Goal: Task Accomplishment & Management: Use online tool/utility

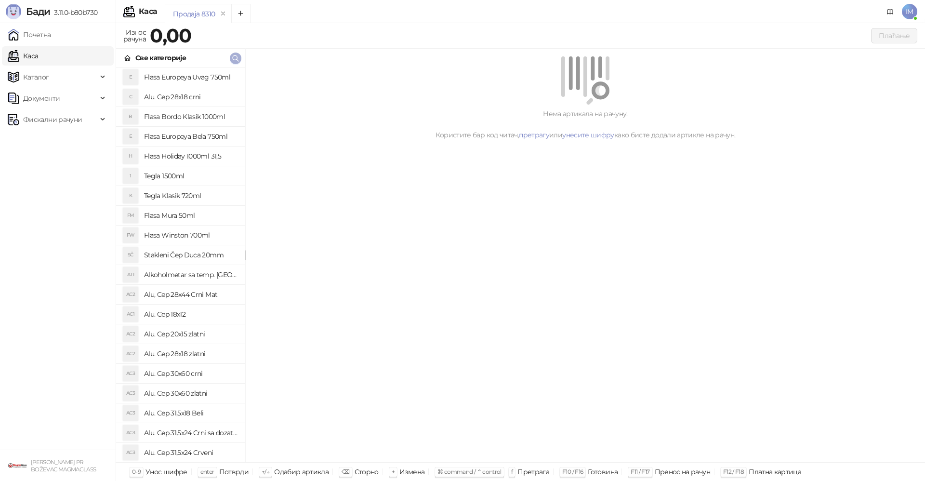
click at [236, 61] on icon "button" at bounding box center [236, 58] width 8 height 8
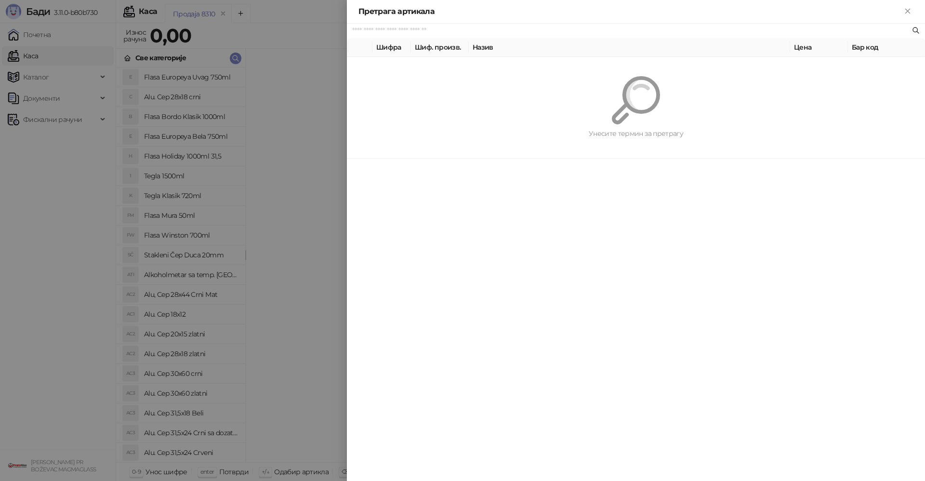
click at [378, 29] on input "text" at bounding box center [631, 31] width 558 height 11
click at [462, 66] on td at bounding box center [440, 69] width 58 height 24
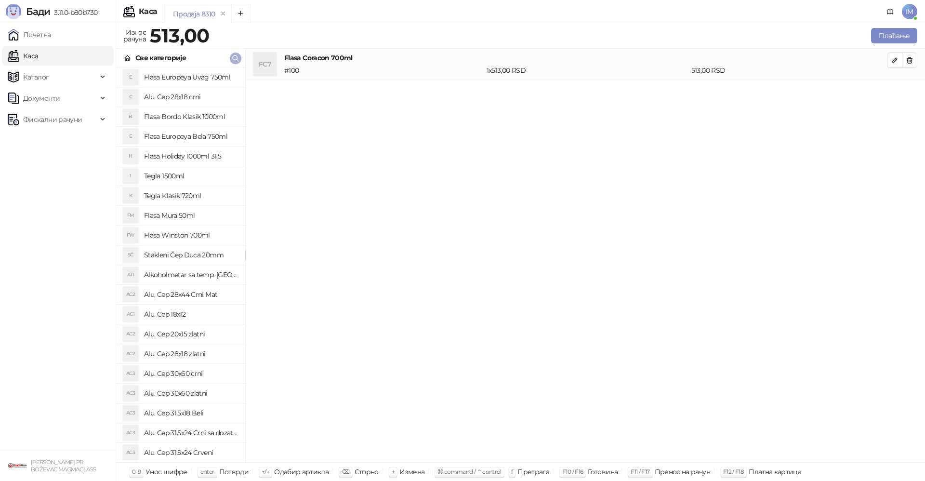
click at [234, 56] on icon "button" at bounding box center [236, 58] width 8 height 8
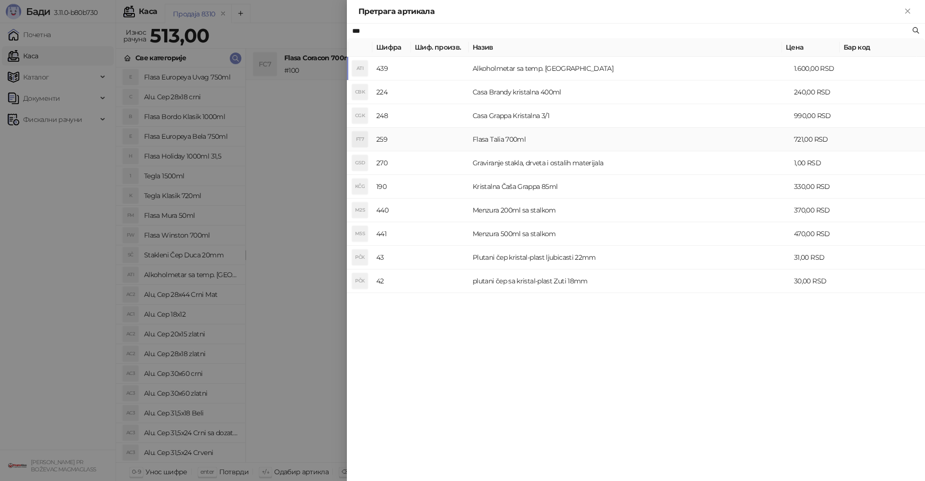
click at [481, 138] on td "Flasa Talia 700ml" at bounding box center [629, 140] width 321 height 24
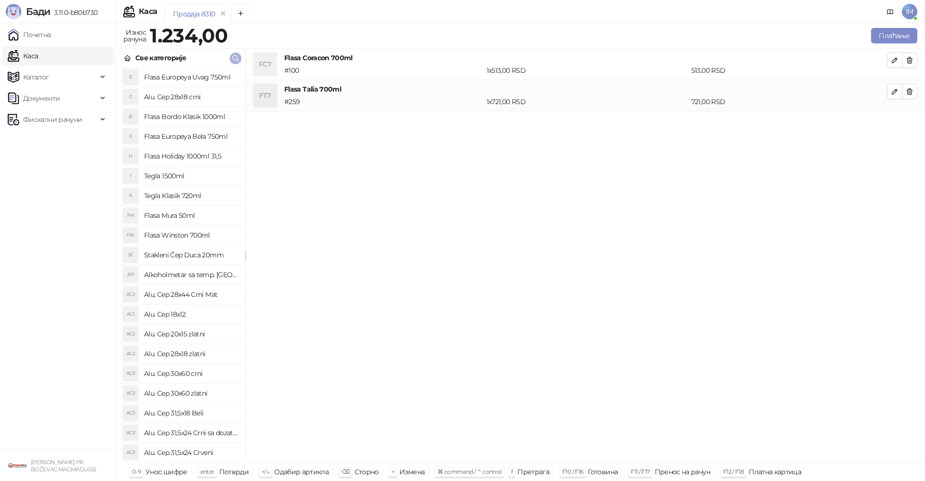
click at [235, 61] on icon "button" at bounding box center [236, 58] width 8 height 8
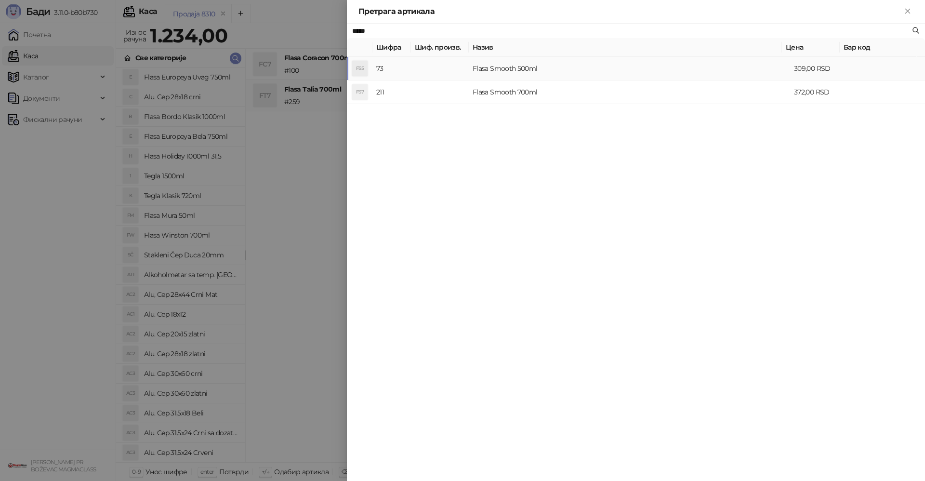
type input "*****"
click at [494, 66] on td "Flasa Smooth 500ml" at bounding box center [629, 69] width 321 height 24
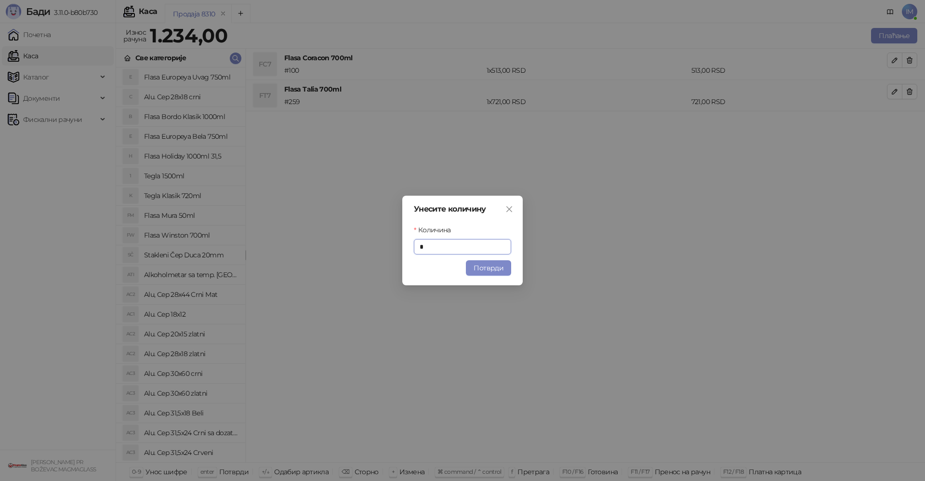
type input "*"
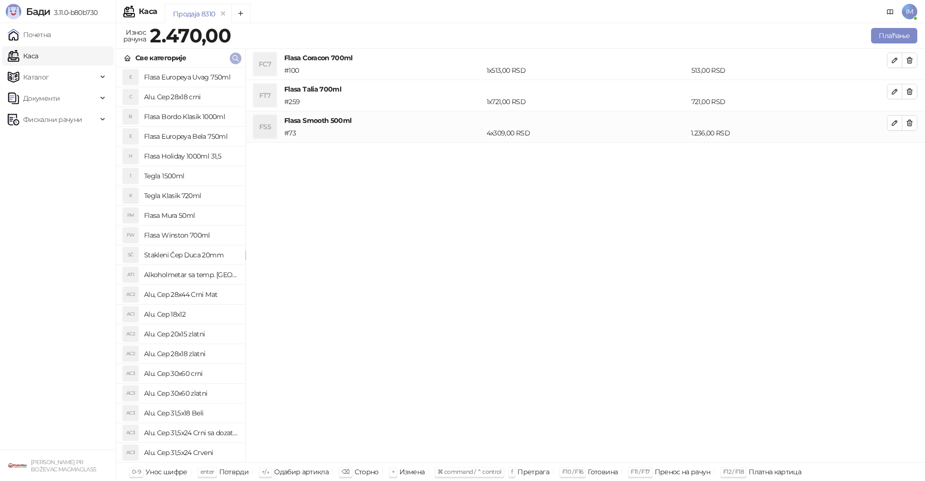
click at [233, 58] on icon "button" at bounding box center [236, 58] width 8 height 8
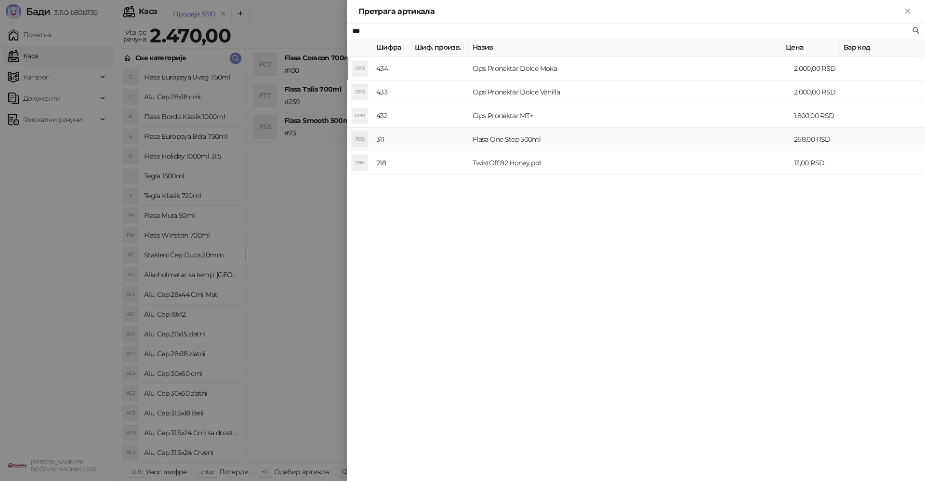
click at [511, 137] on td "Flasa One Step 500ml" at bounding box center [629, 140] width 321 height 24
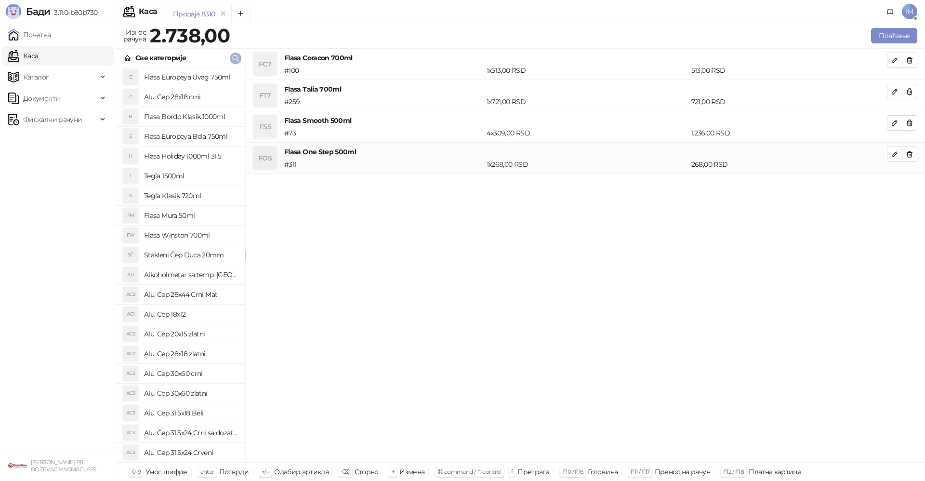
click at [236, 59] on icon "button" at bounding box center [236, 58] width 8 height 8
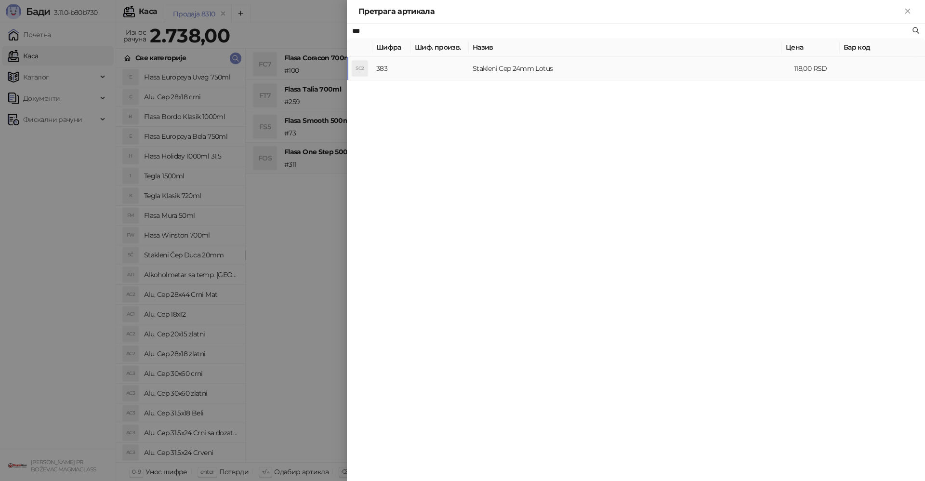
type input "***"
click at [499, 68] on td "Stakleni Cep 24mm Lotus" at bounding box center [629, 69] width 321 height 24
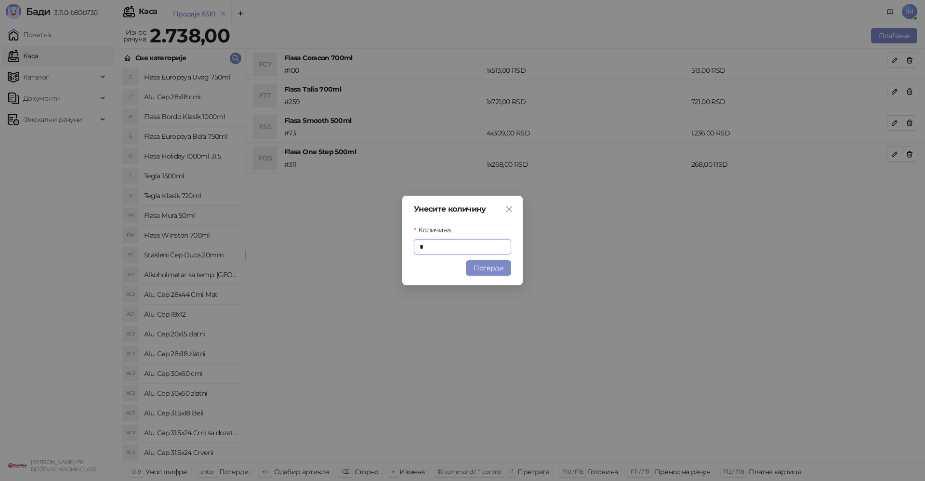
type input "*"
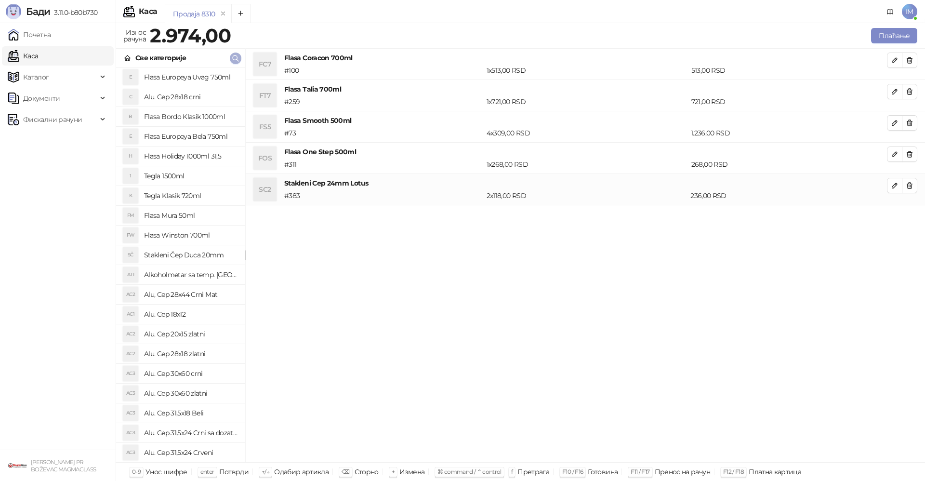
click at [233, 59] on icon "button" at bounding box center [236, 58] width 6 height 6
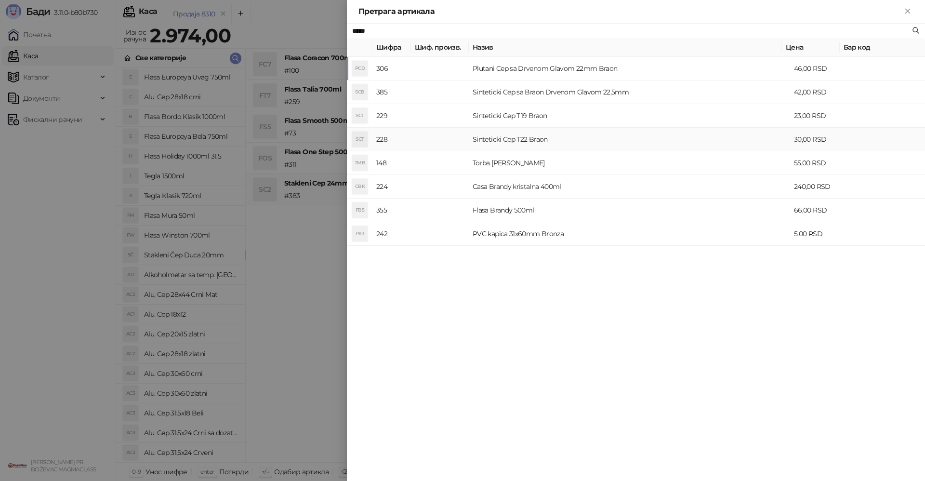
type input "*****"
click at [508, 139] on td "Sinteticki Cep T22 Braon" at bounding box center [629, 140] width 321 height 24
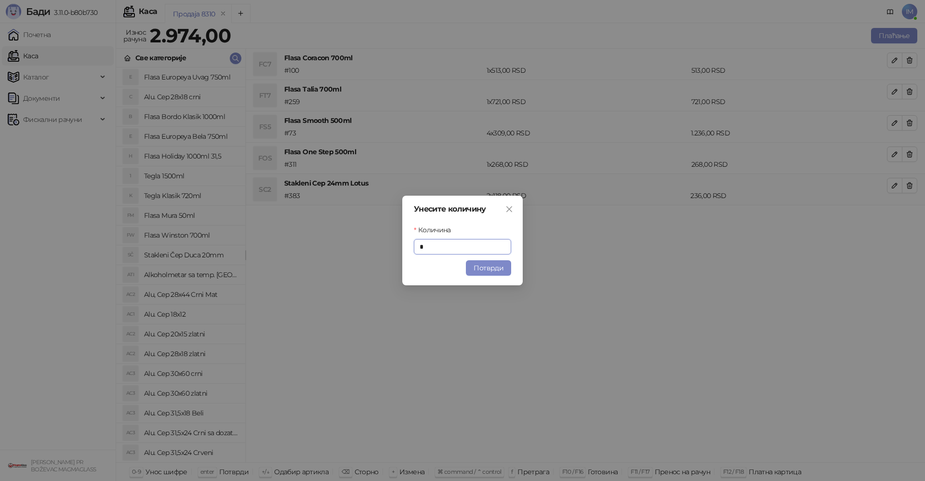
type input "*"
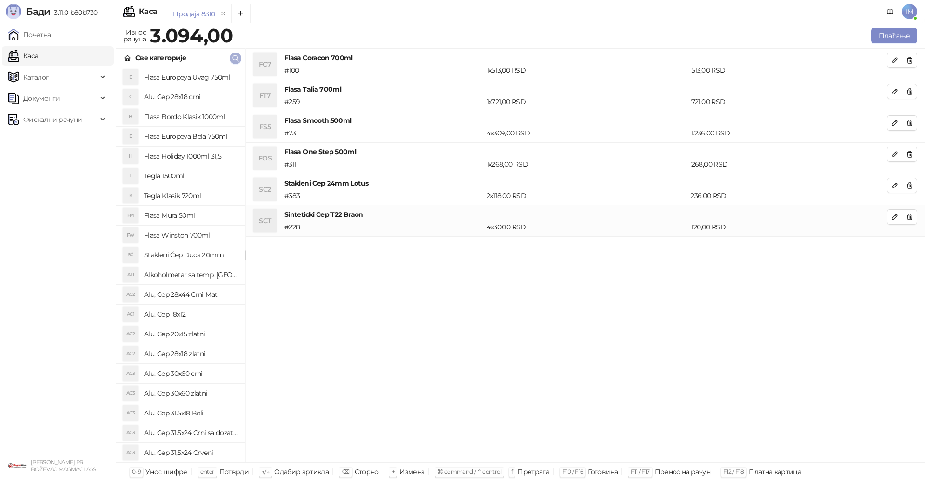
click at [237, 59] on icon "button" at bounding box center [236, 58] width 6 height 6
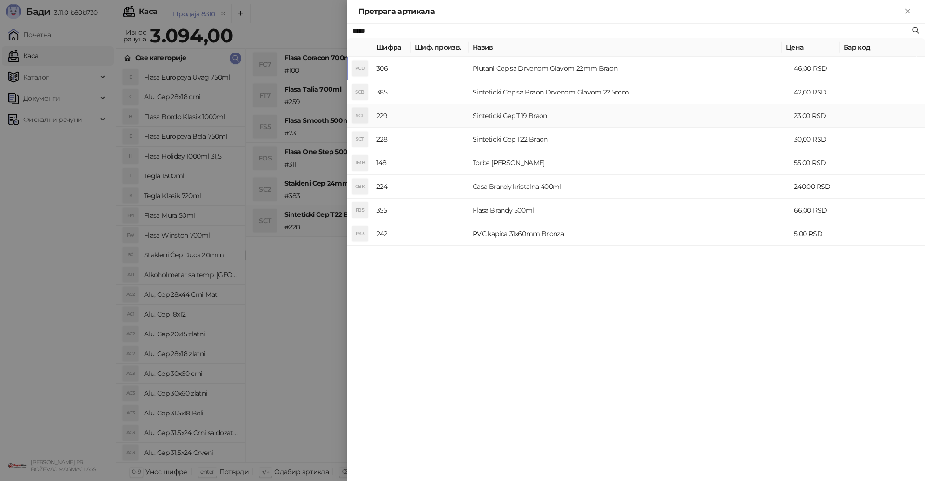
click at [536, 119] on td "Sinteticki Cep T19 Braon" at bounding box center [629, 116] width 321 height 24
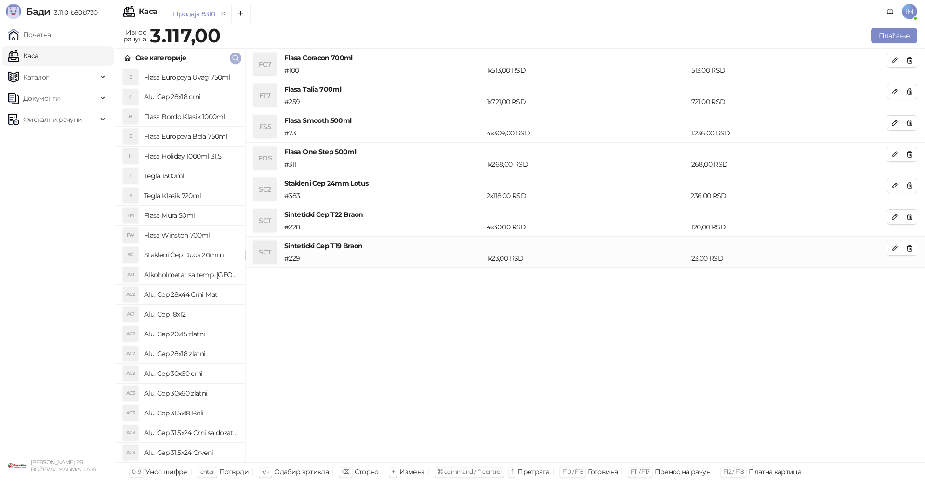
click at [236, 60] on icon "button" at bounding box center [236, 58] width 8 height 8
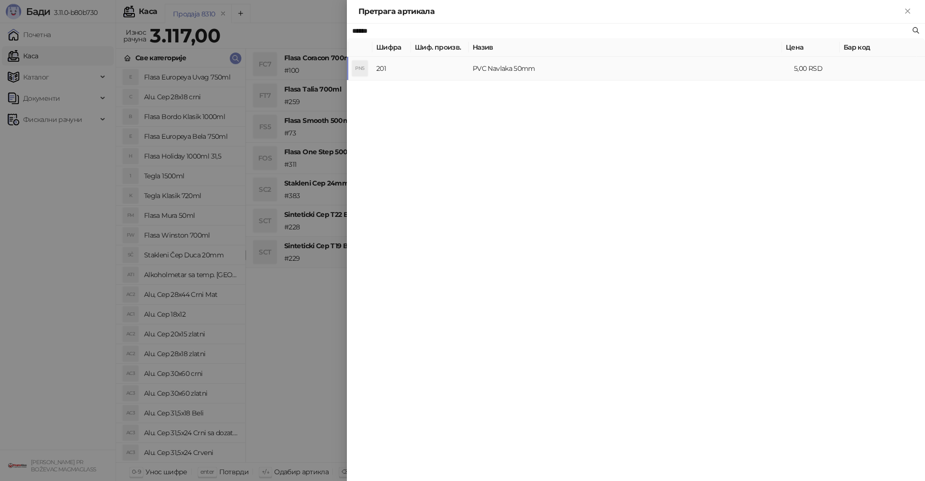
type input "******"
click at [504, 68] on td "PVC Navlaka 50mm" at bounding box center [629, 69] width 321 height 24
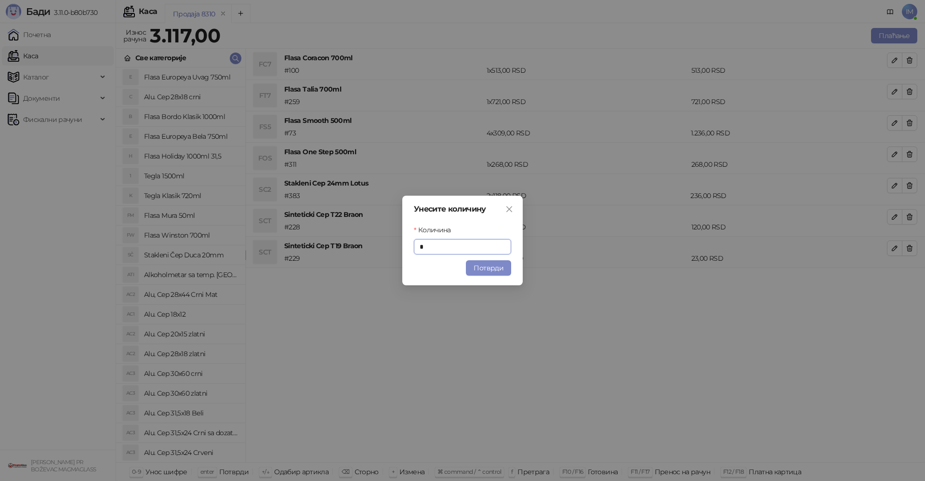
type input "*"
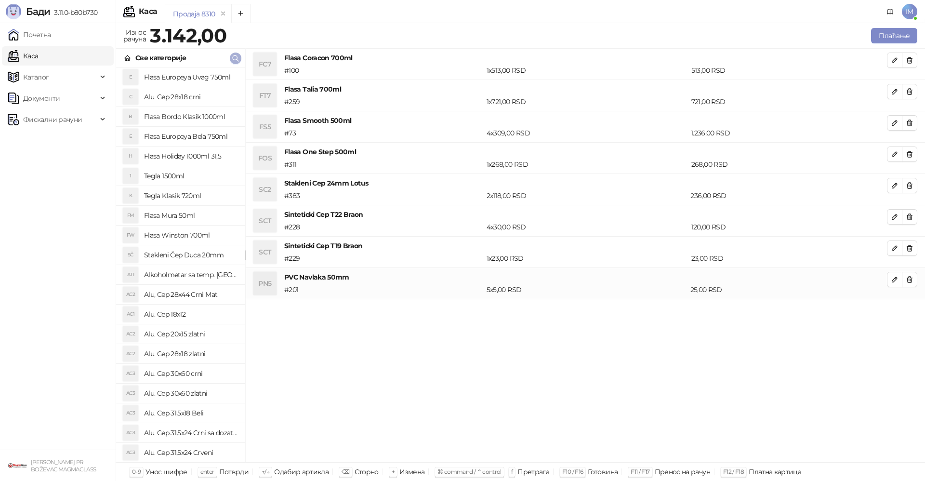
click at [235, 55] on icon "button" at bounding box center [236, 58] width 8 height 8
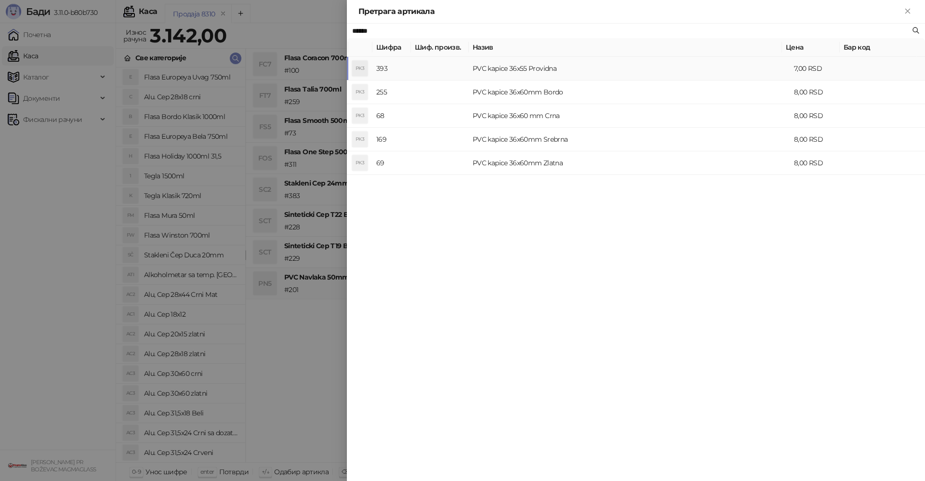
type input "******"
click at [506, 66] on td "PVC kapice 36x55 Providna" at bounding box center [629, 69] width 321 height 24
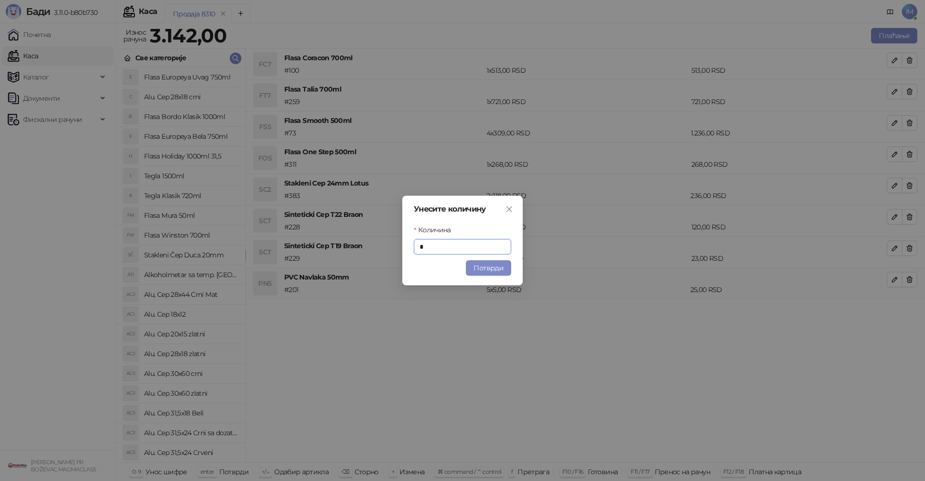
type input "*"
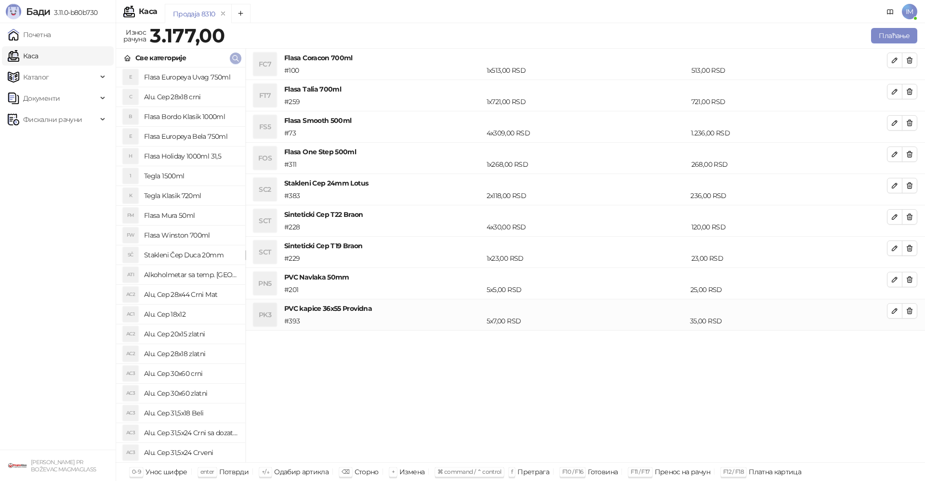
click at [236, 56] on icon "button" at bounding box center [236, 58] width 8 height 8
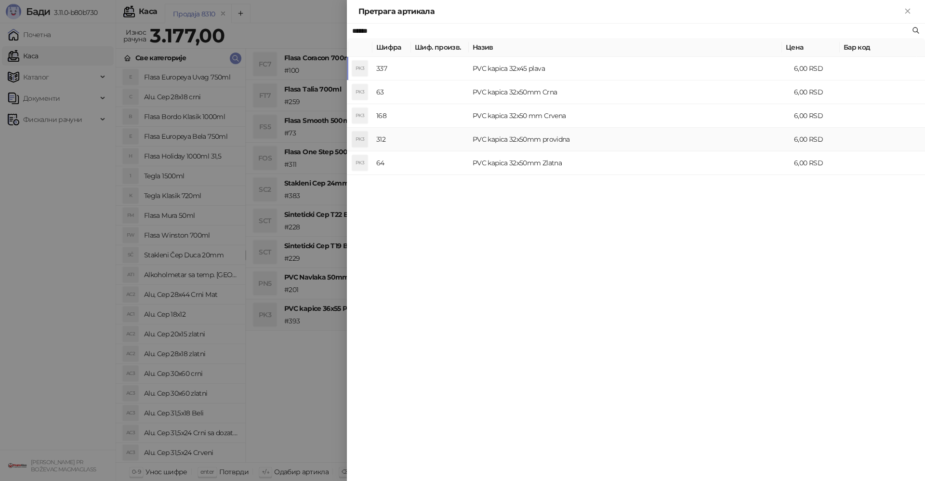
type input "******"
click at [552, 137] on td "PVC kapica 32x50mm providna" at bounding box center [629, 140] width 321 height 24
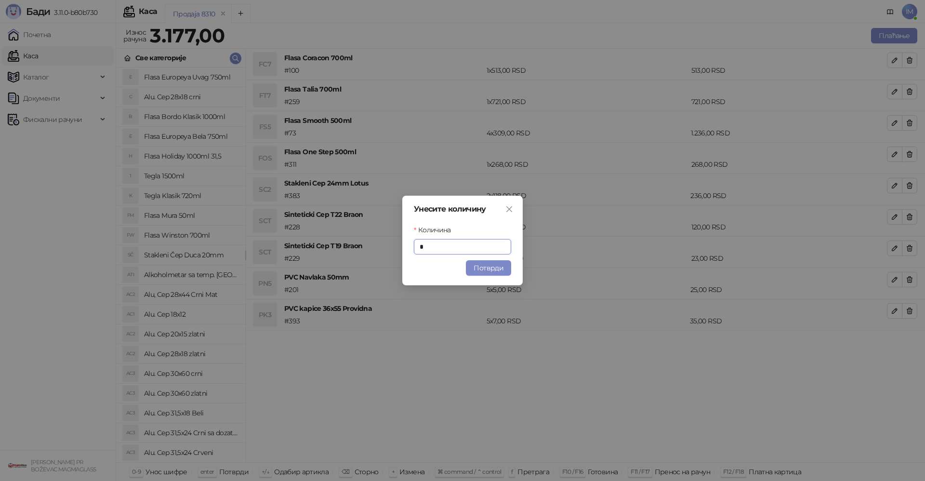
type input "*"
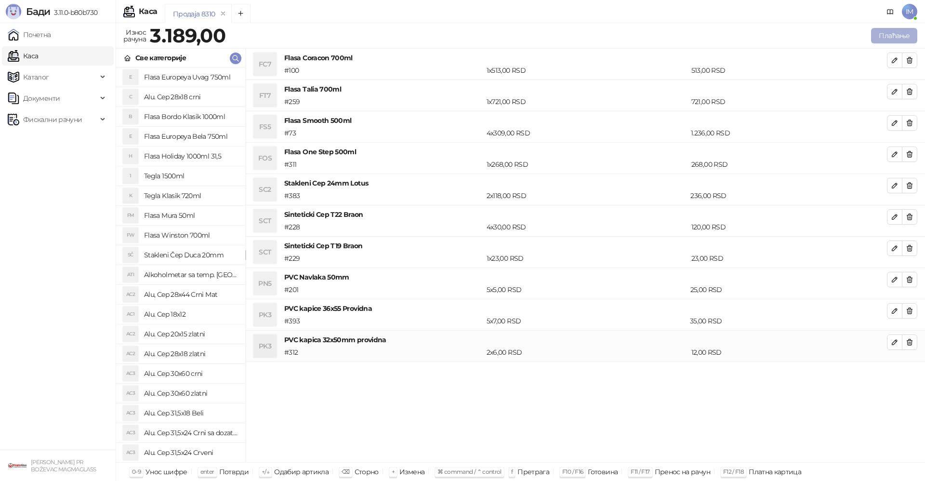
click at [909, 36] on button "Плаћање" at bounding box center [894, 35] width 46 height 15
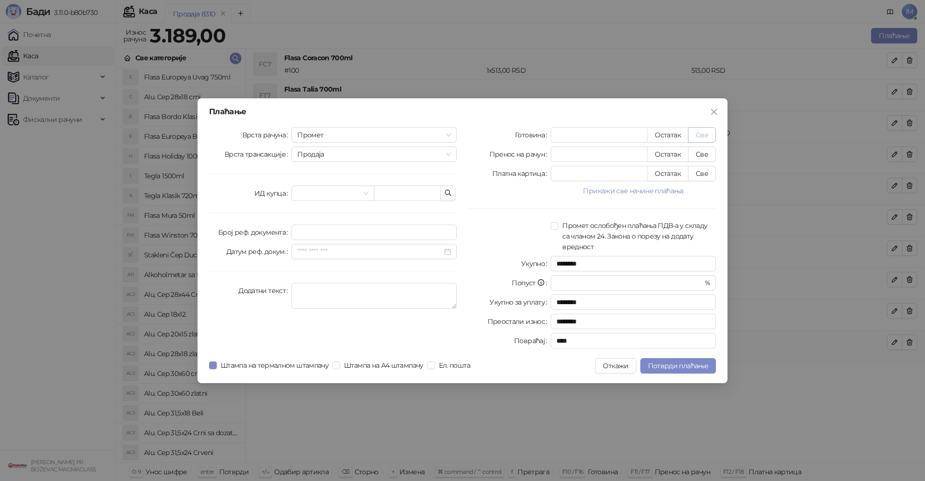
click at [705, 135] on button "Све" at bounding box center [702, 134] width 28 height 15
type input "****"
click at [679, 369] on span "Потврди плаћање" at bounding box center [678, 365] width 60 height 9
